Goal: Task Accomplishment & Management: Use online tool/utility

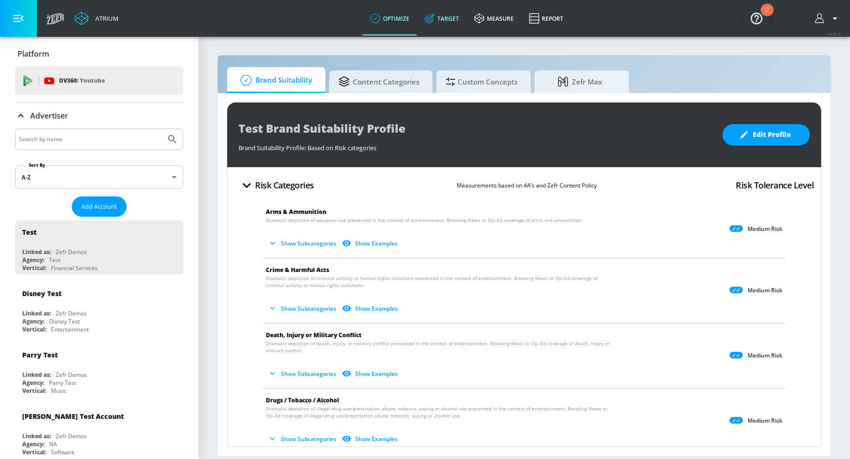
click at [442, 15] on link "Target" at bounding box center [442, 18] width 50 height 34
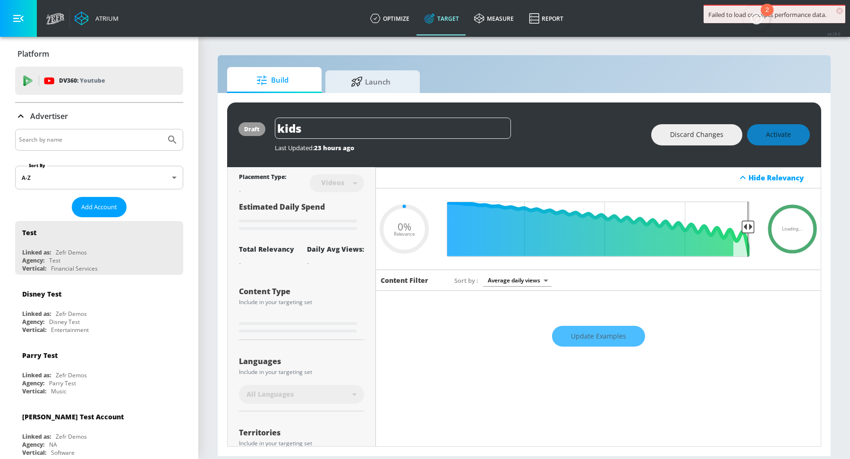
type input "0.05"
click at [72, 139] on input "Search by name" at bounding box center [90, 140] width 143 height 12
type input "[PERSON_NAME]'s"
type input "0.89"
click at [175, 140] on icon "Submit Search" at bounding box center [172, 139] width 11 height 11
